Goal: Transaction & Acquisition: Download file/media

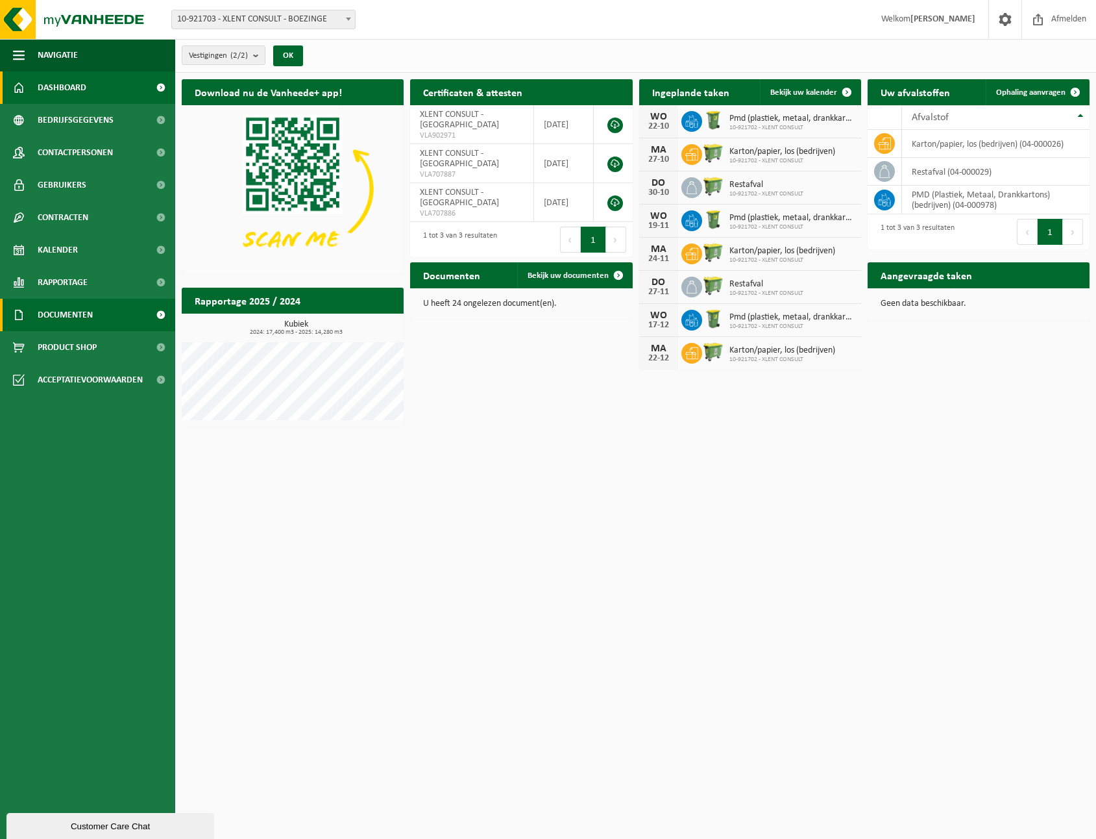
click at [104, 312] on link "Documenten" at bounding box center [87, 315] width 175 height 32
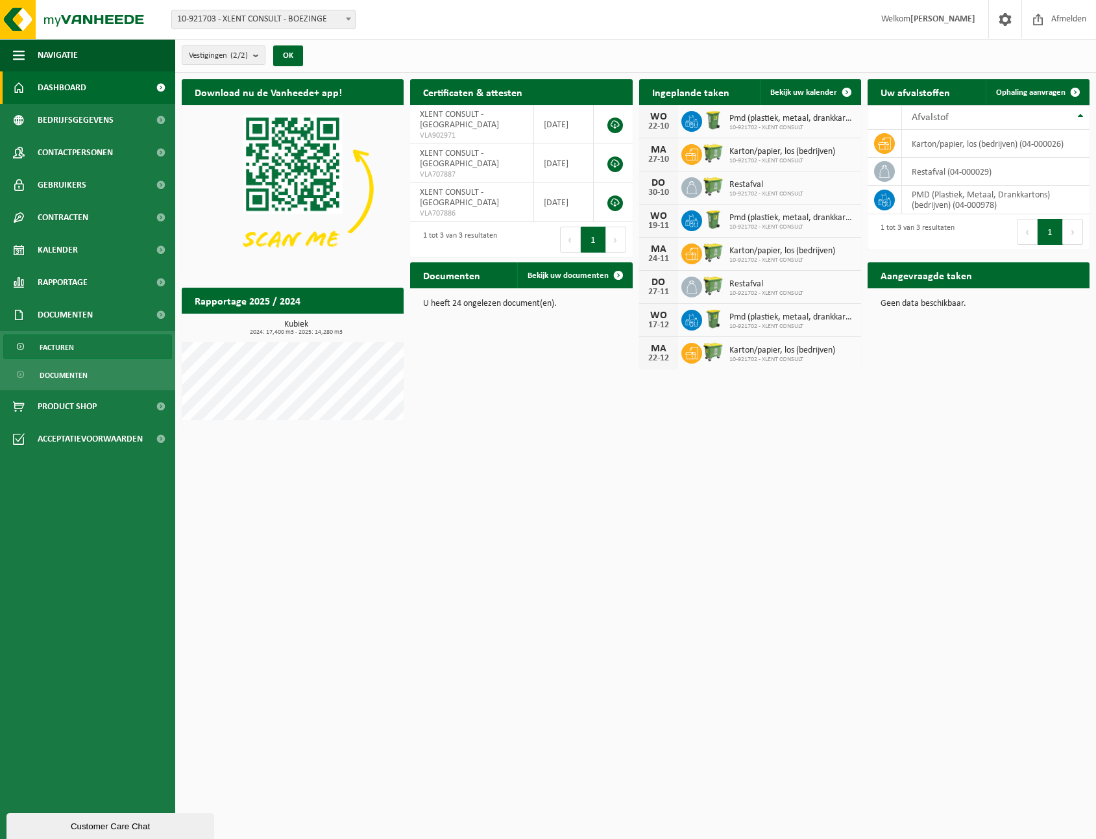
click at [84, 348] on link "Facturen" at bounding box center [87, 346] width 169 height 25
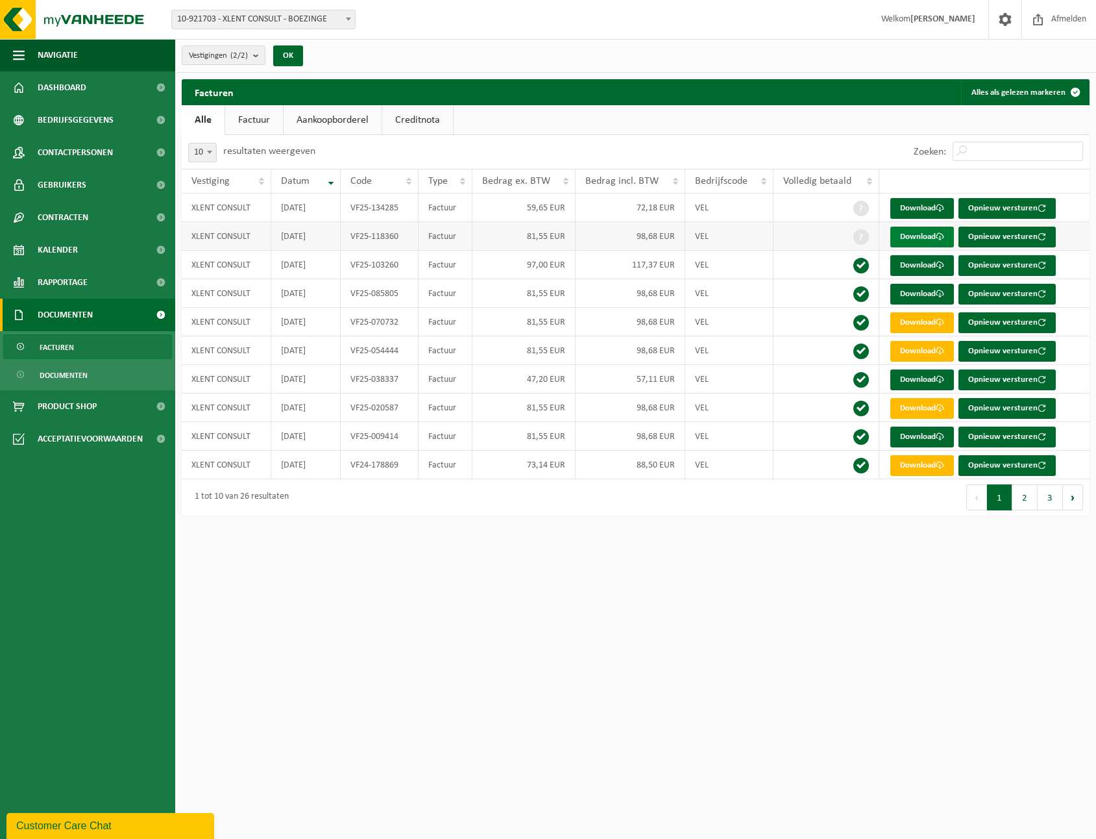
click at [904, 234] on link "Download" at bounding box center [923, 237] width 64 height 21
click at [909, 205] on link "Download" at bounding box center [923, 208] width 64 height 21
